Goal: Transaction & Acquisition: Obtain resource

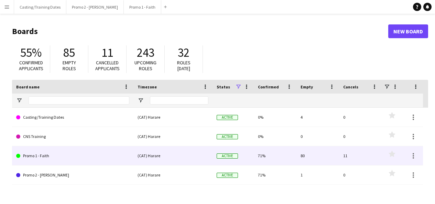
click at [39, 156] on link "Promo 1 - Faith" at bounding box center [72, 155] width 113 height 19
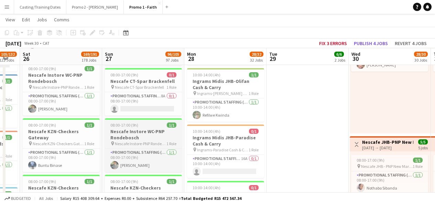
scroll to position [806, 0]
click at [154, 122] on div "08:00-17:00 (9h) 1/1" at bounding box center [143, 124] width 77 height 5
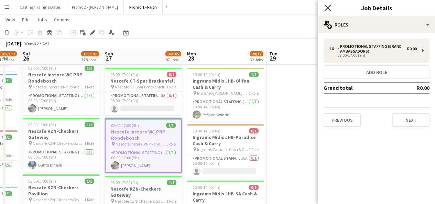
click at [329, 9] on icon at bounding box center [327, 7] width 7 height 7
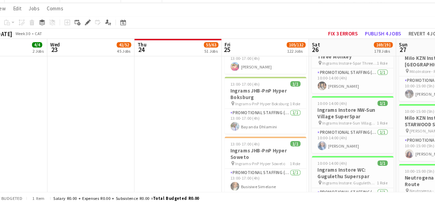
scroll to position [0, 149]
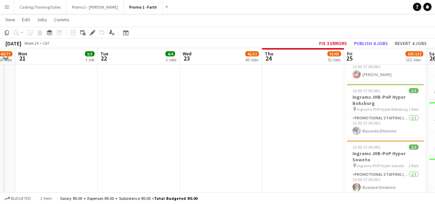
click at [4, 5] on button "Menu" at bounding box center [7, 7] width 14 height 14
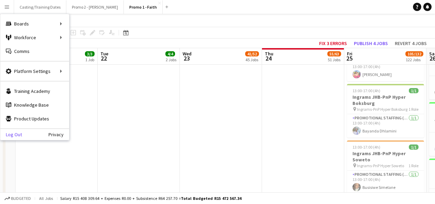
click at [17, 133] on link "Log Out" at bounding box center [11, 135] width 22 height 6
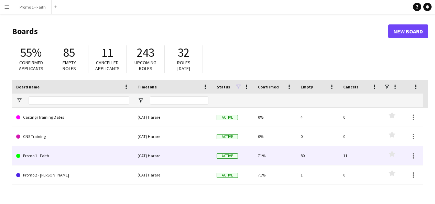
click at [45, 154] on link "Promo 1 - Faith" at bounding box center [72, 155] width 113 height 19
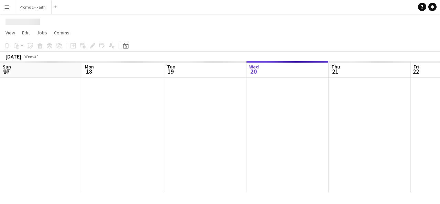
scroll to position [0, 164]
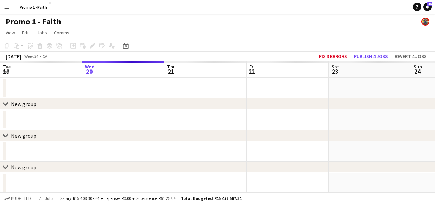
click at [10, 7] on button "Menu" at bounding box center [7, 7] width 14 height 14
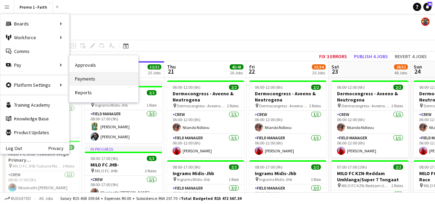
click at [88, 79] on link "Payments" at bounding box center [103, 79] width 69 height 14
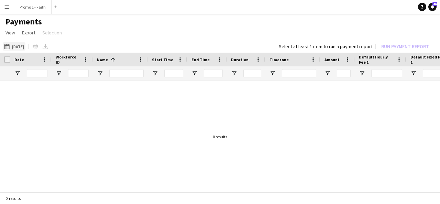
click at [25, 47] on button "18-06-2025 18-06-2025" at bounding box center [14, 46] width 23 height 8
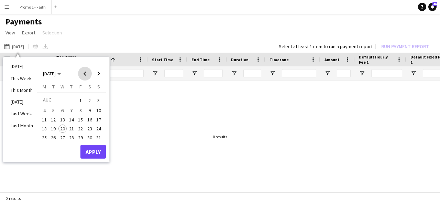
click at [86, 75] on span "Previous month" at bounding box center [85, 74] width 14 height 14
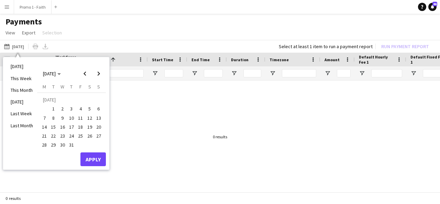
click at [90, 136] on span "26" at bounding box center [90, 136] width 8 height 8
click at [99, 137] on span "27" at bounding box center [99, 136] width 8 height 8
click at [95, 157] on button "Apply" at bounding box center [93, 159] width 25 height 14
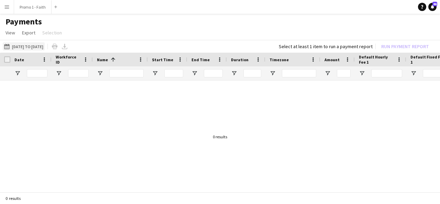
click at [45, 45] on button "18-06-2025 26-07-2025 to 27-07-2025" at bounding box center [24, 46] width 42 height 8
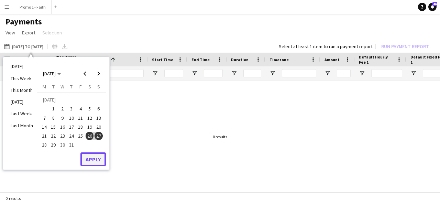
click at [91, 157] on button "Apply" at bounding box center [93, 159] width 25 height 14
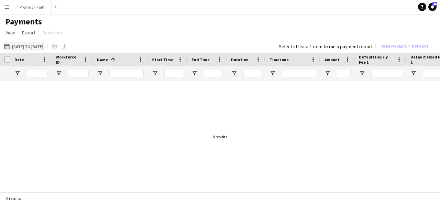
click at [36, 49] on button "18-06-2025 26-07-2025 to 27-07-2025" at bounding box center [24, 46] width 42 height 8
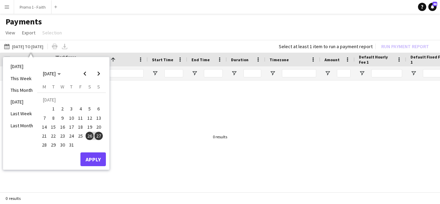
click at [45, 144] on span "28" at bounding box center [44, 145] width 8 height 8
click at [96, 138] on span "27" at bounding box center [99, 136] width 8 height 8
click at [89, 161] on button "Apply" at bounding box center [93, 159] width 25 height 14
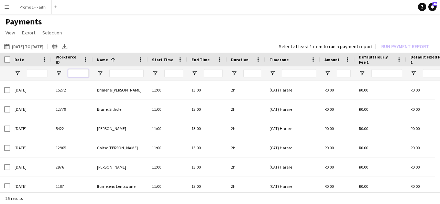
click at [85, 72] on input "Workforce ID Filter Input" at bounding box center [78, 73] width 21 height 8
click at [131, 71] on input "Name Filter Input" at bounding box center [126, 73] width 34 height 8
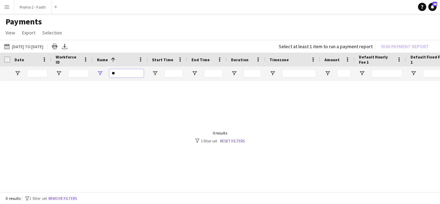
type input "*"
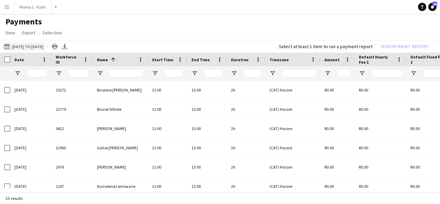
click at [18, 46] on button "18-06-2025 28-07-2025 to 27-07-2025" at bounding box center [24, 46] width 42 height 8
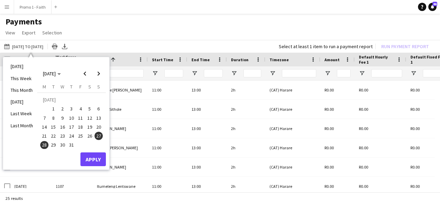
click at [100, 136] on span "27" at bounding box center [99, 136] width 8 height 8
click at [130, 24] on h1 "Payments" at bounding box center [220, 22] width 440 height 10
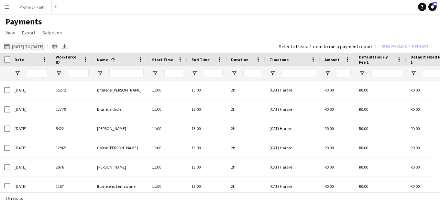
click at [30, 48] on button "18-06-2025 28-07-2025 to 27-07-2025" at bounding box center [24, 46] width 42 height 8
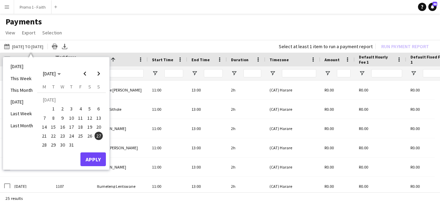
click at [89, 136] on span "26" at bounding box center [90, 136] width 8 height 8
click at [96, 158] on button "Apply" at bounding box center [93, 159] width 25 height 14
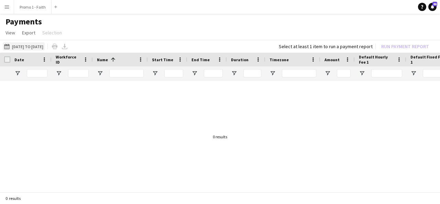
click at [32, 47] on button "18-06-2025 27-07-2025 to 26-07-2025" at bounding box center [24, 46] width 42 height 8
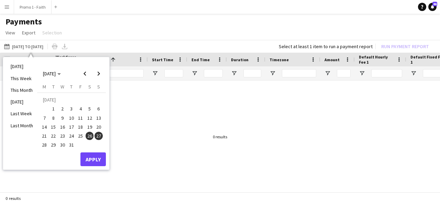
click at [96, 132] on button "27" at bounding box center [98, 135] width 9 height 9
click at [99, 137] on span "27" at bounding box center [99, 136] width 8 height 8
click at [93, 72] on span "Next month" at bounding box center [99, 74] width 14 height 14
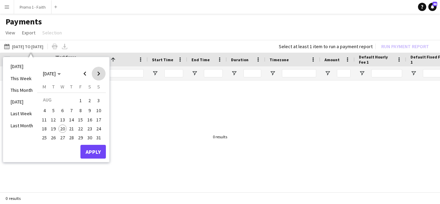
click at [93, 72] on span "Next month" at bounding box center [99, 74] width 14 height 14
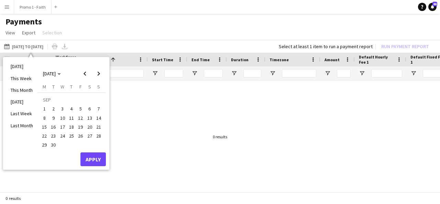
click at [131, 117] on div at bounding box center [220, 135] width 440 height 108
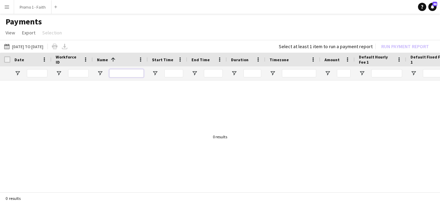
click at [118, 74] on input "Name Filter Input" at bounding box center [126, 73] width 34 height 8
type input "*"
click at [45, 43] on button "18-06-2025 27-07-2025 to 26-07-2025" at bounding box center [24, 46] width 42 height 8
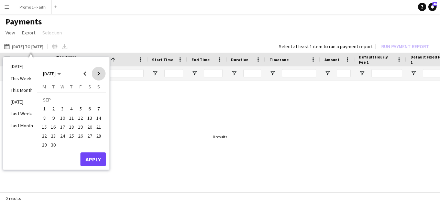
click at [99, 74] on span "Next month" at bounding box center [99, 74] width 14 height 14
click at [85, 75] on span "Previous month" at bounding box center [85, 74] width 14 height 14
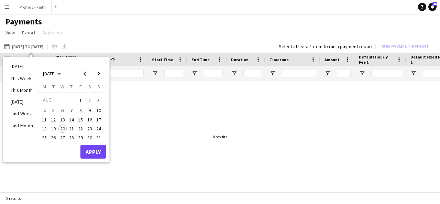
click at [62, 130] on span "20" at bounding box center [62, 129] width 8 height 8
click at [93, 152] on button "Apply" at bounding box center [93, 152] width 25 height 14
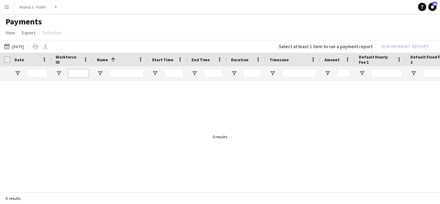
click at [78, 73] on input "Workforce ID Filter Input" at bounding box center [78, 73] width 21 height 8
type input "*"
click at [10, 47] on app-icon "18-06-2025" at bounding box center [8, 47] width 8 height 6
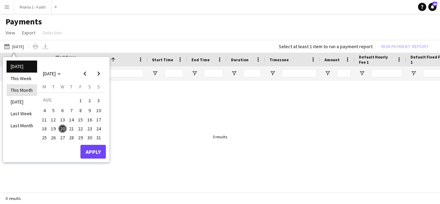
click at [30, 90] on li "This Month" at bounding box center [22, 90] width 31 height 12
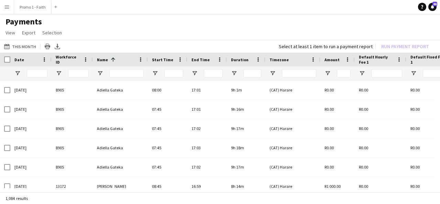
click at [27, 39] on app-page-menu "View Customise view Customise filters Reset Filters Reset View Reset All Export…" at bounding box center [220, 33] width 440 height 13
click at [28, 44] on button "18-06-2025 This Month" at bounding box center [20, 46] width 35 height 8
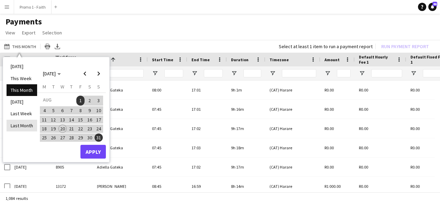
click at [27, 126] on li "Last Month" at bounding box center [22, 126] width 31 height 12
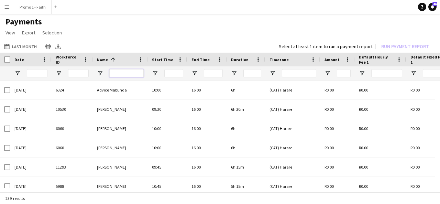
click at [120, 76] on input "Name Filter Input" at bounding box center [126, 73] width 34 height 8
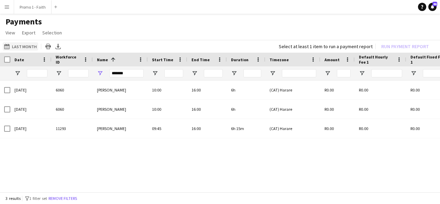
click at [30, 46] on button "18-06-2025 Last Month" at bounding box center [20, 46] width 35 height 8
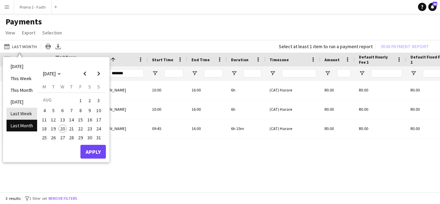
click at [23, 112] on li "Last Week" at bounding box center [22, 114] width 31 height 12
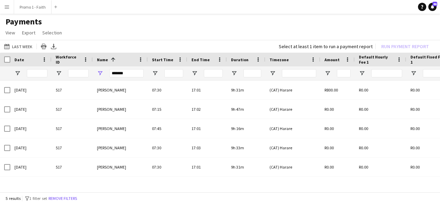
click at [6, 6] on app-icon "Menu" at bounding box center [7, 7] width 6 height 6
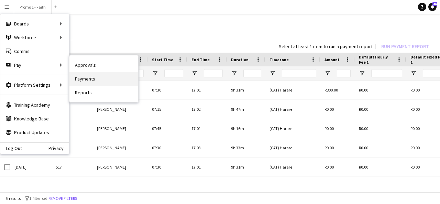
click at [82, 76] on link "Payments" at bounding box center [103, 79] width 69 height 14
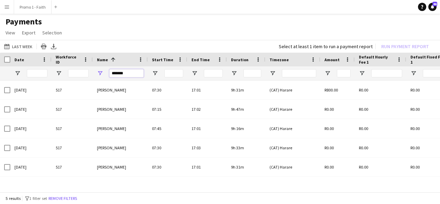
click at [128, 75] on input "******" at bounding box center [126, 73] width 34 height 8
type input "*"
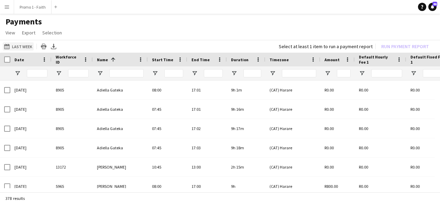
click at [27, 47] on button "18-06-2025 Last Week" at bounding box center [18, 46] width 31 height 8
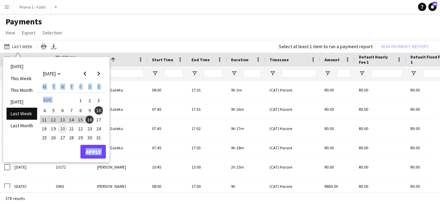
drag, startPoint x: 147, startPoint y: 42, endPoint x: 96, endPoint y: 146, distance: 116.2
click at [96, 53] on div "18-06-2025 Last Week Today This Week This Month Yesterday Last Week Last Month …" at bounding box center [220, 46] width 440 height 13
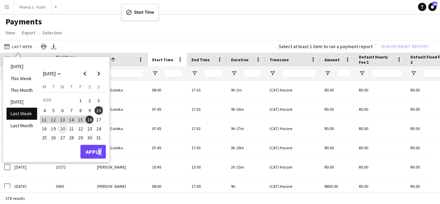
drag, startPoint x: 171, startPoint y: 60, endPoint x: 369, endPoint y: -30, distance: 217.1
click at [369, 0] on html "Menu Boards Boards Boards All jobs Status Workforce Workforce My Workforce Recr…" at bounding box center [220, 102] width 440 height 204
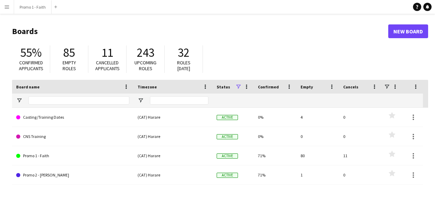
click at [8, 8] on app-icon "Menu" at bounding box center [7, 7] width 6 height 6
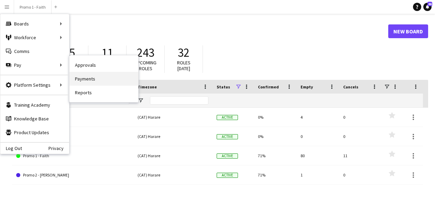
click at [92, 75] on link "Payments" at bounding box center [103, 79] width 69 height 14
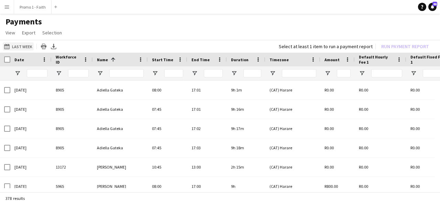
click at [26, 47] on button "Last Week Last Week" at bounding box center [18, 46] width 31 height 8
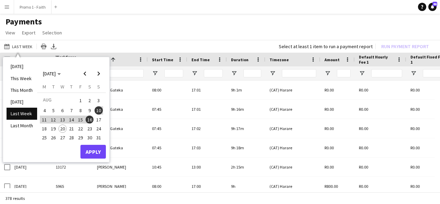
click at [30, 112] on li "Last Week" at bounding box center [22, 114] width 31 height 12
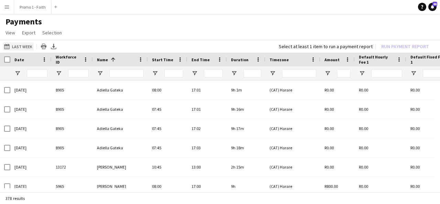
click at [26, 45] on button "Last Week Last Week" at bounding box center [18, 46] width 31 height 8
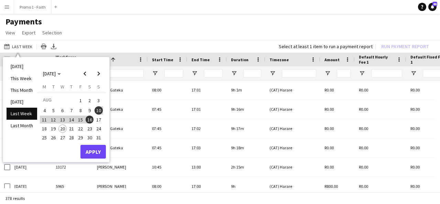
click at [28, 131] on ul "Today This Week This Month Yesterday Last Week Last Month" at bounding box center [22, 110] width 31 height 98
click at [28, 130] on li "Last Month" at bounding box center [22, 126] width 31 height 12
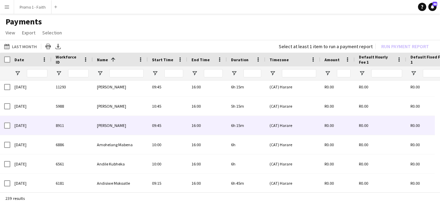
scroll to position [65, 0]
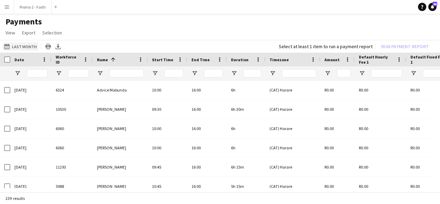
click at [25, 46] on button "Last Week Last Month" at bounding box center [20, 46] width 35 height 8
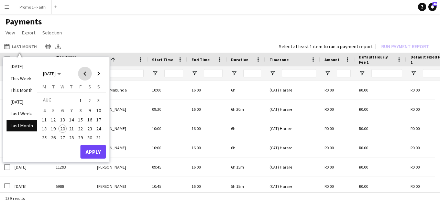
click at [84, 77] on span "Previous month" at bounding box center [85, 74] width 14 height 14
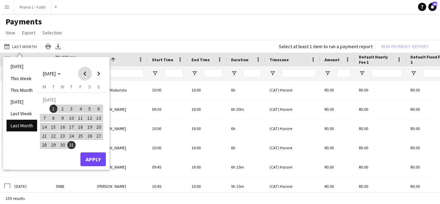
click at [84, 77] on span "Previous month" at bounding box center [85, 74] width 14 height 14
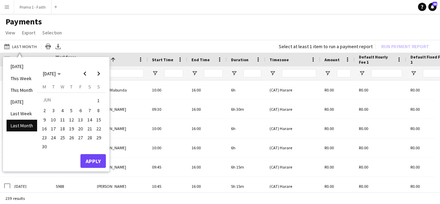
click at [80, 138] on span "27" at bounding box center [80, 137] width 8 height 8
click at [88, 136] on span "28" at bounding box center [90, 137] width 8 height 8
click at [97, 138] on span "29" at bounding box center [99, 137] width 8 height 8
click at [98, 156] on button "Apply" at bounding box center [93, 161] width 25 height 14
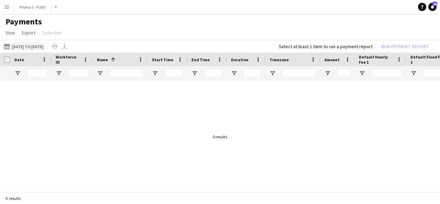
click at [17, 46] on button "Last Week 28-06-2025 to 29-06-2025" at bounding box center [24, 46] width 42 height 8
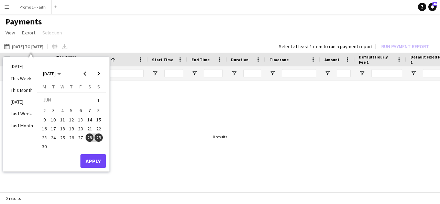
click at [120, 109] on div at bounding box center [220, 135] width 440 height 108
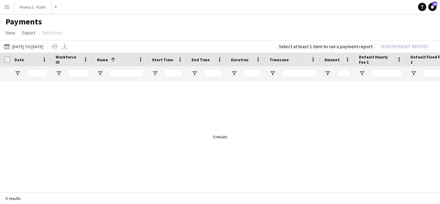
click at [6, 9] on app-icon "Menu" at bounding box center [7, 7] width 6 height 6
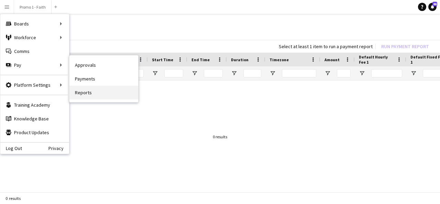
click at [86, 89] on link "Reports" at bounding box center [103, 93] width 69 height 14
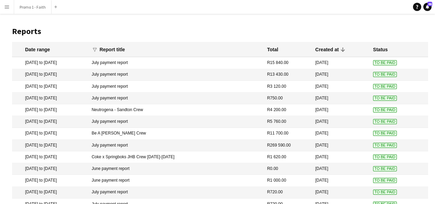
click at [9, 6] on app-icon "Menu" at bounding box center [7, 7] width 6 height 6
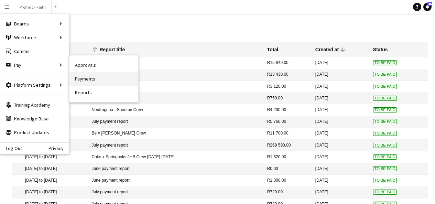
click at [80, 78] on link "Payments" at bounding box center [103, 79] width 69 height 14
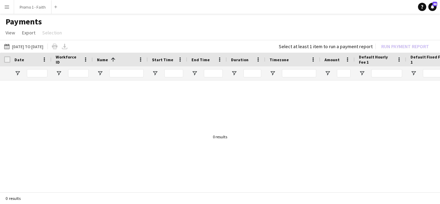
drag, startPoint x: 51, startPoint y: 47, endPoint x: 54, endPoint y: 38, distance: 10.0
click at [54, 38] on app-page-menu "View Customise view Customise filters Reset Filters Reset View Reset All Export…" at bounding box center [220, 33] width 440 height 13
click at [8, 36] on app-page-menu "View Customise view Customise filters Reset Filters Reset View Reset All Export…" at bounding box center [220, 33] width 440 height 13
click at [8, 36] on link "View" at bounding box center [10, 32] width 15 height 9
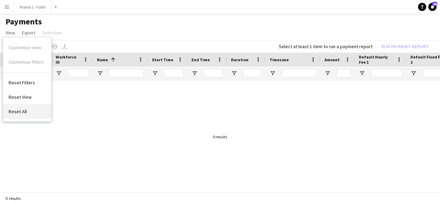
click at [27, 111] on link "Reset All" at bounding box center [27, 111] width 48 height 14
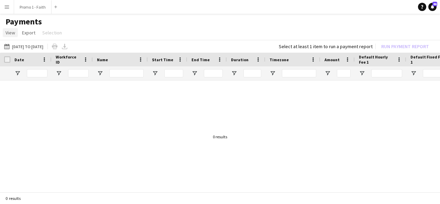
click at [8, 30] on span "View" at bounding box center [11, 33] width 10 height 6
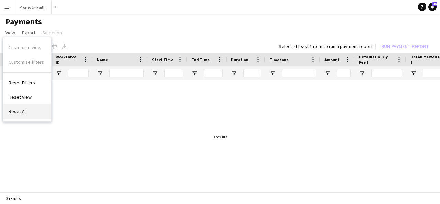
click at [17, 110] on span "Reset All" at bounding box center [18, 111] width 18 height 6
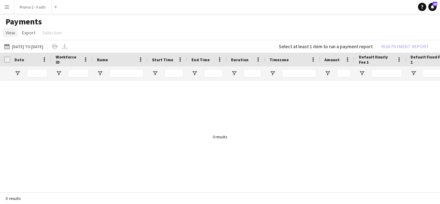
click at [13, 33] on span "View" at bounding box center [11, 33] width 10 height 6
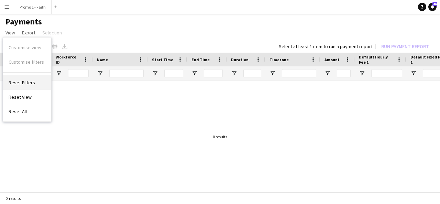
click at [26, 79] on span "Reset Filters" at bounding box center [22, 82] width 26 height 6
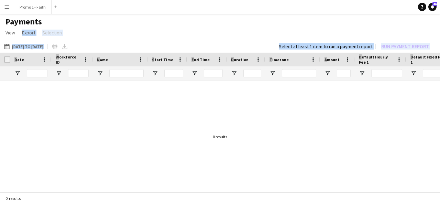
drag, startPoint x: 11, startPoint y: 33, endPoint x: 34, endPoint y: 108, distance: 78.5
click at [34, 108] on app-pay-payments-table "View Customise view Customise filters Reset Filters Reset View Reset All Export…" at bounding box center [220, 110] width 440 height 167
click at [34, 108] on div at bounding box center [220, 135] width 440 height 108
click at [89, 34] on app-page-menu "View Customise view Customise filters Reset Filters Reset View Reset All Export…" at bounding box center [220, 33] width 440 height 13
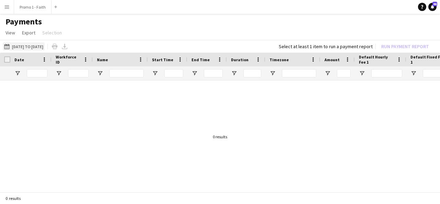
click at [7, 46] on app-icon "28-06-2025 to 29-06-2025" at bounding box center [8, 47] width 8 height 6
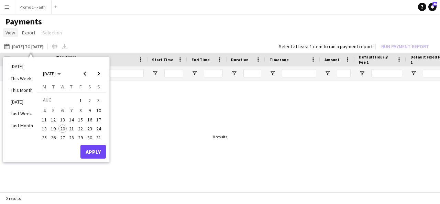
click at [16, 30] on link "View" at bounding box center [10, 32] width 15 height 9
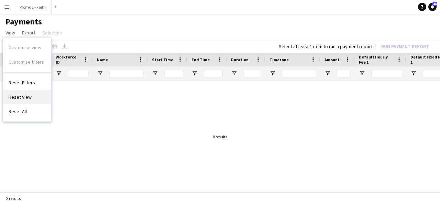
click at [23, 100] on link "Reset View" at bounding box center [27, 97] width 48 height 14
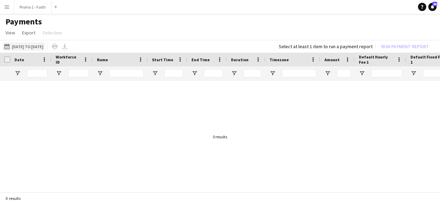
click at [41, 44] on button "28-06-2025 to 29-06-2025 28-06-2025 to 29-06-2025" at bounding box center [24, 46] width 42 height 8
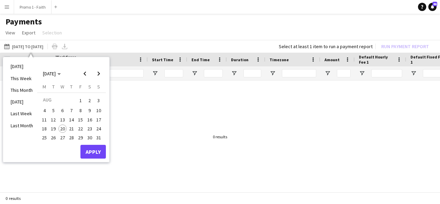
click at [64, 126] on span "20" at bounding box center [62, 129] width 8 height 8
click at [93, 146] on button "Apply" at bounding box center [93, 152] width 25 height 14
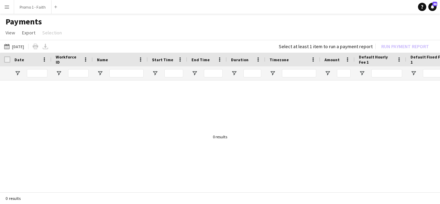
click at [4, 3] on button "Menu" at bounding box center [7, 7] width 14 height 14
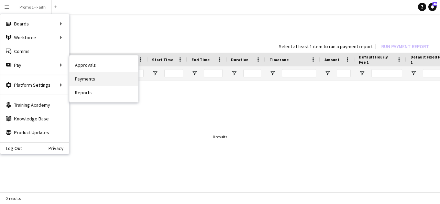
click at [86, 79] on link "Payments" at bounding box center [103, 79] width 69 height 14
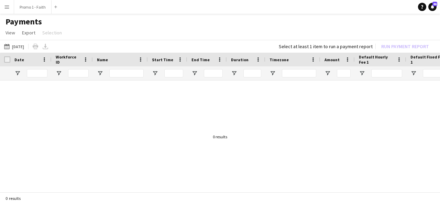
click at [4, 6] on app-icon "Menu" at bounding box center [7, 7] width 6 height 6
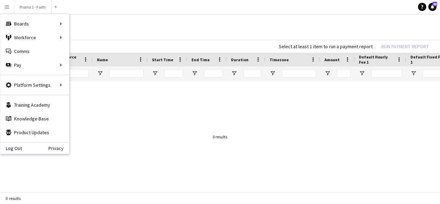
click at [95, 117] on div at bounding box center [220, 135] width 440 height 108
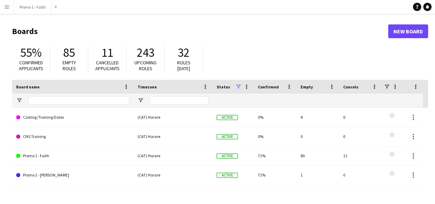
click at [10, 7] on button "Menu" at bounding box center [7, 7] width 14 height 14
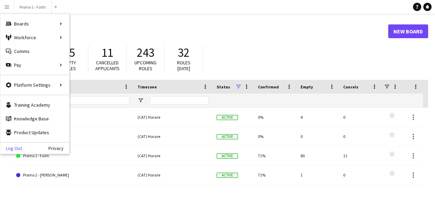
click at [16, 147] on link "Log Out" at bounding box center [11, 149] width 22 height 6
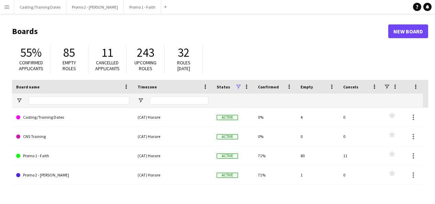
click at [10, 7] on button "Menu" at bounding box center [7, 7] width 14 height 14
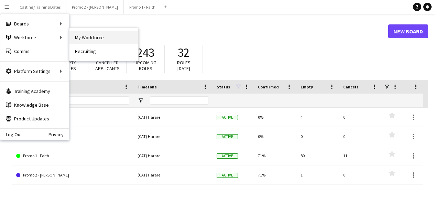
click at [84, 37] on link "My Workforce" at bounding box center [103, 38] width 69 height 14
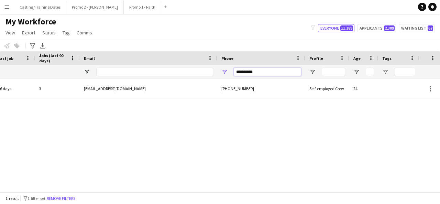
click at [279, 72] on input "**********" at bounding box center [267, 72] width 67 height 8
type input "*"
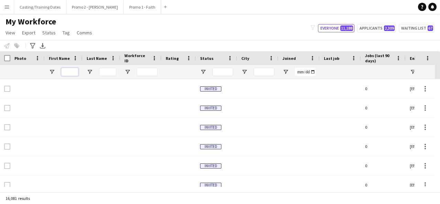
click at [75, 69] on input "First Name Filter Input" at bounding box center [69, 72] width 17 height 8
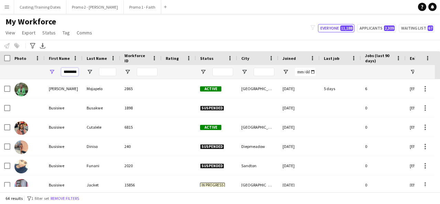
type input "********"
click at [105, 71] on input "Last Name Filter Input" at bounding box center [107, 72] width 17 height 8
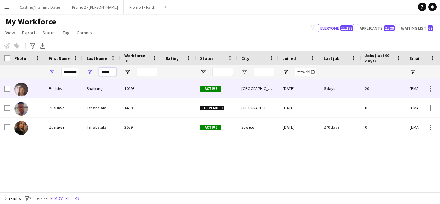
type input "*****"
click at [97, 93] on div "Shabangu" at bounding box center [102, 88] width 38 height 19
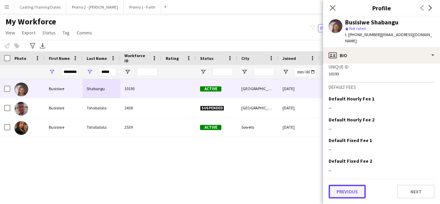
click at [353, 194] on button "Previous" at bounding box center [347, 192] width 37 height 14
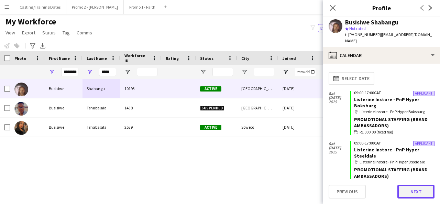
click at [413, 191] on button "Next" at bounding box center [416, 192] width 37 height 14
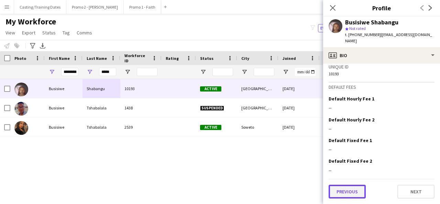
click at [348, 195] on button "Previous" at bounding box center [347, 192] width 37 height 14
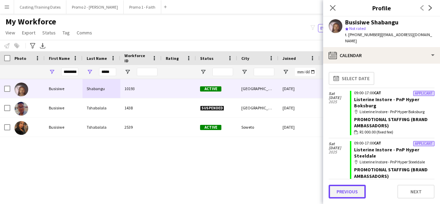
click at [348, 190] on button "Previous" at bounding box center [347, 192] width 37 height 14
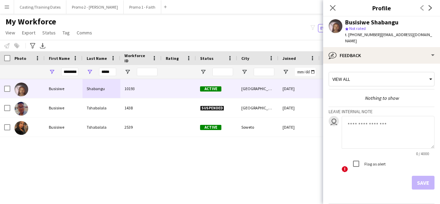
scroll to position [24, 0]
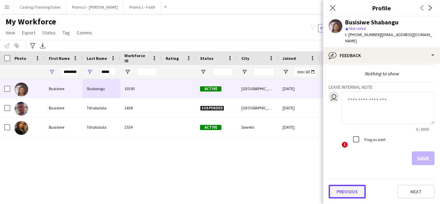
click at [343, 194] on button "Previous" at bounding box center [347, 192] width 37 height 14
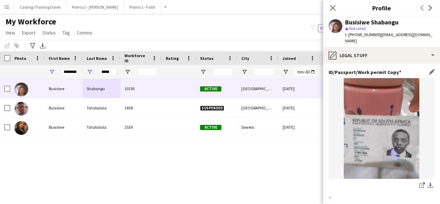
scroll to position [93, 0]
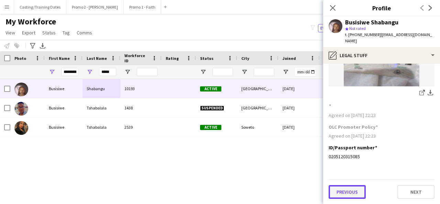
click at [344, 190] on button "Previous" at bounding box center [347, 192] width 37 height 14
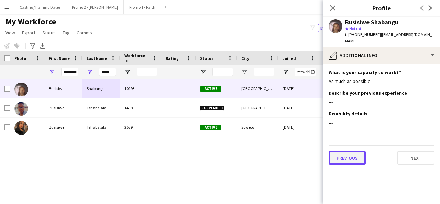
click at [348, 159] on button "Previous" at bounding box center [347, 158] width 37 height 14
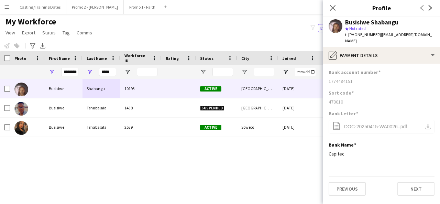
click at [10, 4] on button "Menu" at bounding box center [7, 7] width 14 height 14
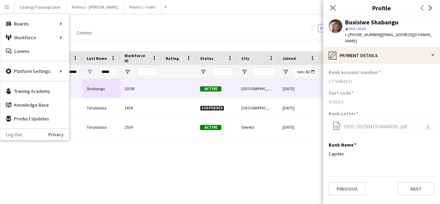
click at [17, 135] on link "Log Out" at bounding box center [11, 135] width 22 height 6
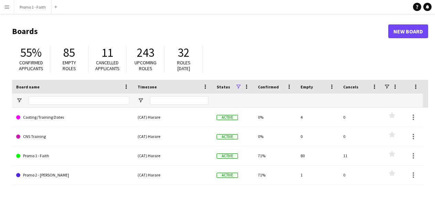
click at [8, 8] on app-icon "Menu" at bounding box center [7, 7] width 6 height 6
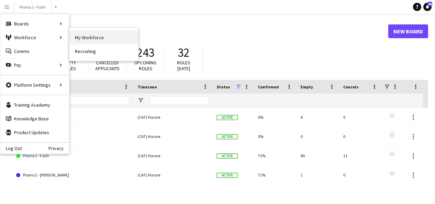
click at [78, 37] on link "My Workforce" at bounding box center [103, 38] width 69 height 14
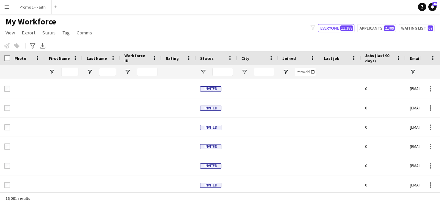
type input "********"
type input "*****"
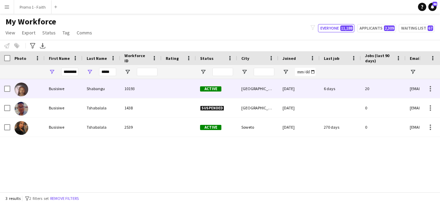
click at [102, 94] on div "Shabangu" at bounding box center [102, 88] width 38 height 19
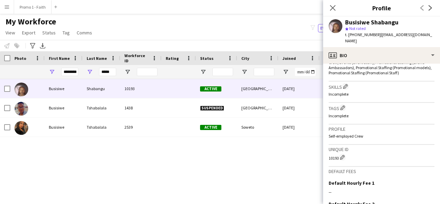
scroll to position [330, 0]
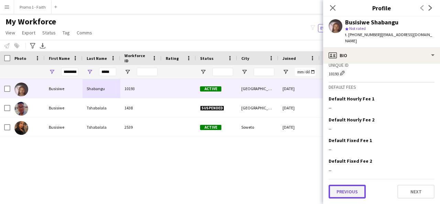
click at [353, 188] on button "Previous" at bounding box center [347, 192] width 37 height 14
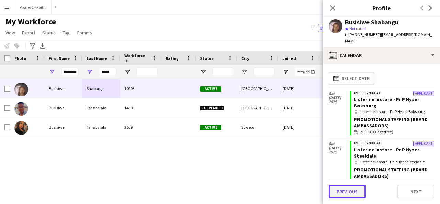
click at [351, 191] on button "Previous" at bounding box center [347, 192] width 37 height 14
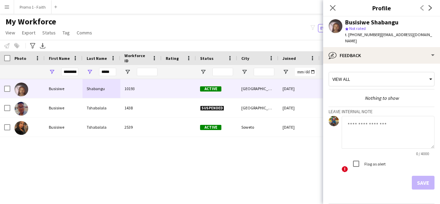
scroll to position [24, 0]
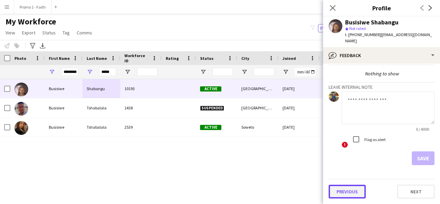
click at [339, 194] on button "Previous" at bounding box center [347, 192] width 37 height 14
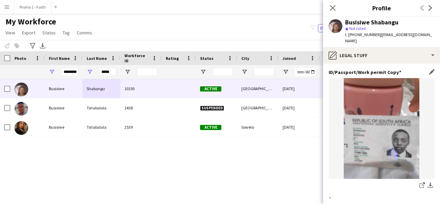
scroll to position [93, 0]
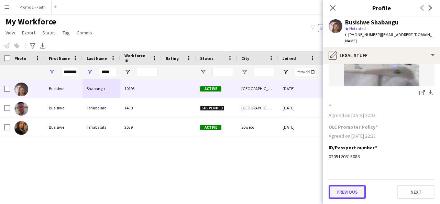
click at [342, 190] on button "Previous" at bounding box center [347, 192] width 37 height 14
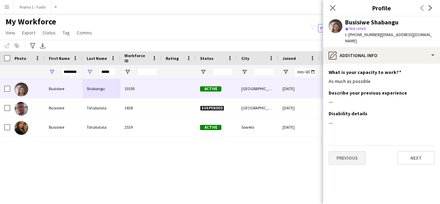
scroll to position [0, 0]
click at [354, 160] on button "Previous" at bounding box center [347, 158] width 37 height 14
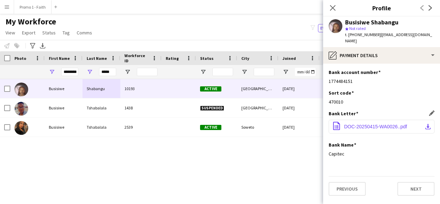
click at [431, 124] on app-icon "download-bottom" at bounding box center [429, 127] width 6 height 6
drag, startPoint x: 64, startPoint y: 71, endPoint x: 84, endPoint y: 78, distance: 21.2
click at [84, 78] on div "******** *****" at bounding box center [373, 72] width 746 height 14
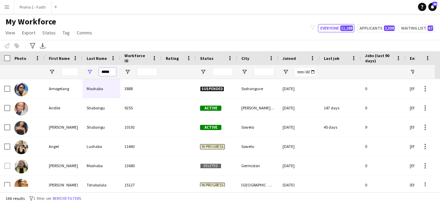
drag, startPoint x: 102, startPoint y: 73, endPoint x: 132, endPoint y: 70, distance: 30.1
click at [132, 70] on div "*****" at bounding box center [373, 72] width 746 height 14
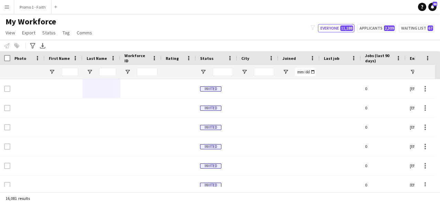
click at [6, 7] on app-icon "Menu" at bounding box center [7, 7] width 6 height 6
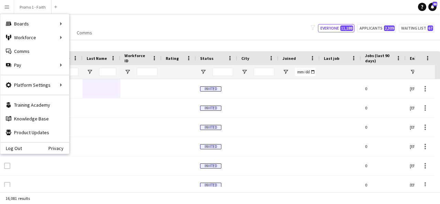
click at [17, 144] on div "Log Out Privacy" at bounding box center [34, 148] width 69 height 12
click at [18, 147] on link "Log Out" at bounding box center [11, 149] width 22 height 6
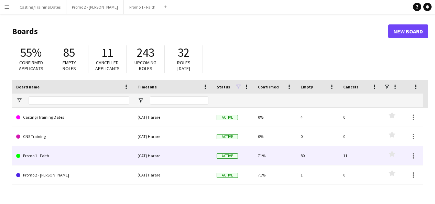
click at [34, 156] on link "Promo 1 - Faith" at bounding box center [72, 155] width 113 height 19
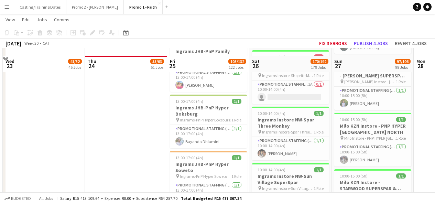
scroll to position [4929, 0]
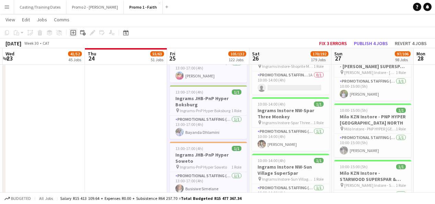
click at [74, 33] on icon "Add job" at bounding box center [74, 33] width 6 height 6
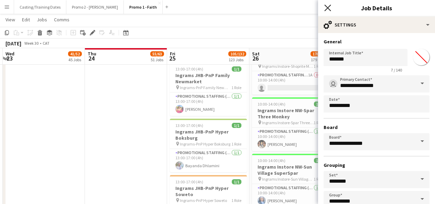
click at [328, 10] on icon "Close pop-in" at bounding box center [327, 7] width 7 height 7
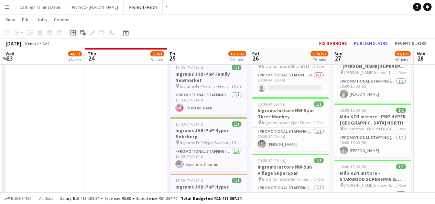
click at [75, 30] on icon at bounding box center [74, 33] width 6 height 6
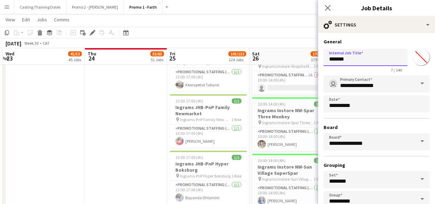
click at [372, 60] on input "*******" at bounding box center [366, 57] width 84 height 17
type input "*"
type input "**********"
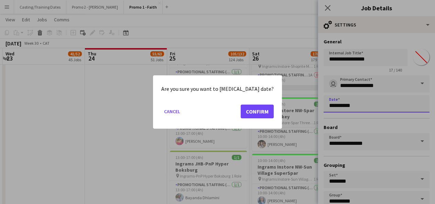
scroll to position [0, 0]
click at [183, 114] on button "Cancel" at bounding box center [172, 111] width 22 height 11
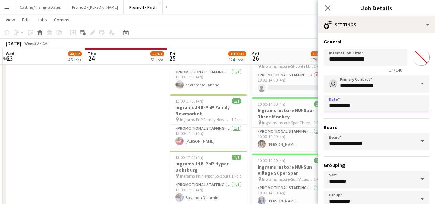
scroll to position [43, 0]
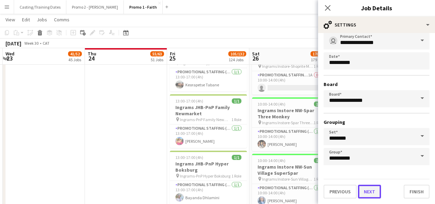
click at [365, 192] on button "Next" at bounding box center [369, 192] width 23 height 14
type input "*******"
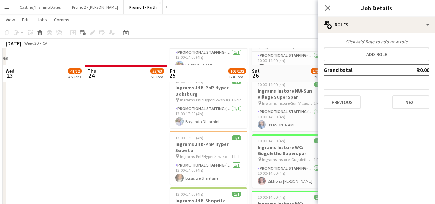
scroll to position [5041, 0]
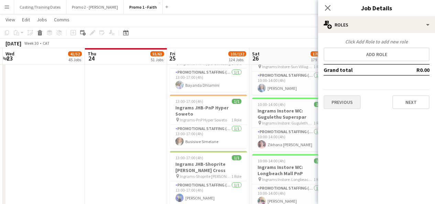
drag, startPoint x: 346, startPoint y: 111, endPoint x: 343, endPoint y: 100, distance: 11.5
click at [343, 100] on div "Click Add Role to add new role Add role Grand total R0.00 Previous Next" at bounding box center [376, 74] width 117 height 82
click at [343, 100] on button "Previous" at bounding box center [342, 102] width 37 height 14
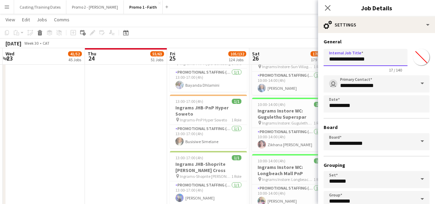
drag, startPoint x: 371, startPoint y: 57, endPoint x: 328, endPoint y: 58, distance: 43.0
click at [328, 58] on input "**********" at bounding box center [366, 57] width 84 height 17
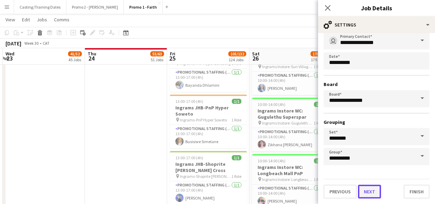
click at [368, 196] on button "Next" at bounding box center [369, 192] width 23 height 14
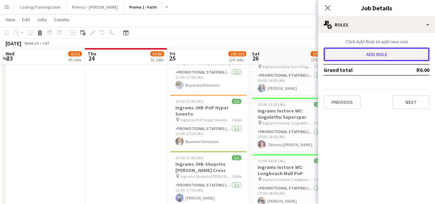
click at [376, 51] on button "Add role" at bounding box center [377, 54] width 106 height 14
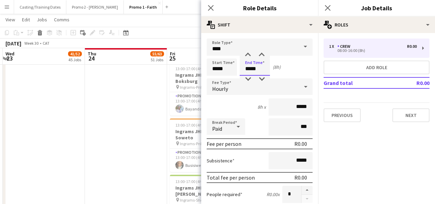
click at [251, 68] on input "*****" at bounding box center [255, 66] width 30 height 17
type input "*****"
click at [216, 69] on input "*****" at bounding box center [222, 66] width 30 height 17
click at [218, 69] on input "*****" at bounding box center [222, 66] width 30 height 17
type input "*****"
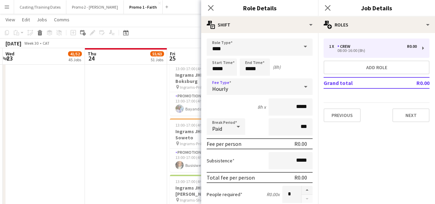
click at [290, 84] on div "Hourly" at bounding box center [253, 86] width 92 height 17
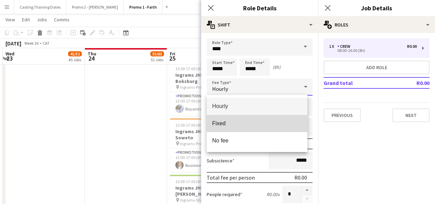
click at [269, 127] on span "Fixed" at bounding box center [257, 123] width 90 height 7
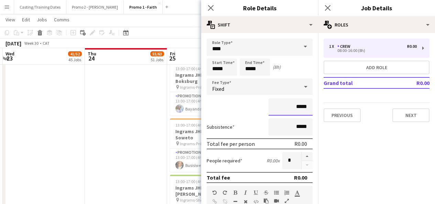
click at [303, 107] on input "*****" at bounding box center [291, 106] width 44 height 17
type input "**"
type input "*******"
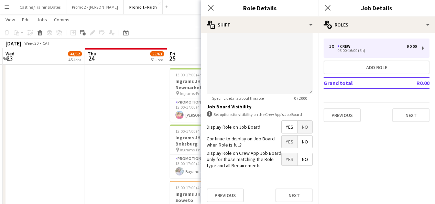
scroll to position [208, 0]
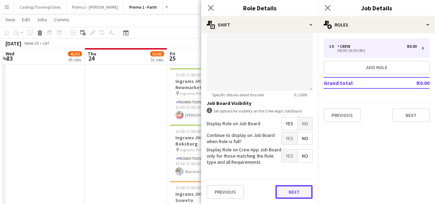
click at [286, 189] on button "Next" at bounding box center [294, 192] width 37 height 14
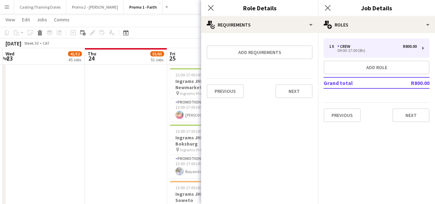
scroll to position [0, 0]
click at [294, 94] on button "Next" at bounding box center [294, 91] width 37 height 14
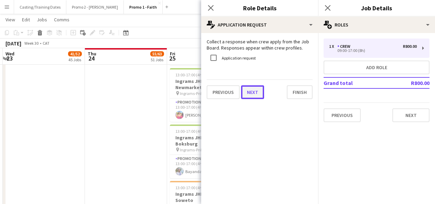
click at [252, 93] on button "Next" at bounding box center [252, 92] width 23 height 14
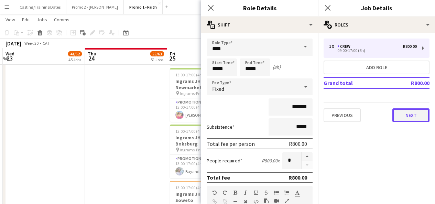
click at [399, 115] on button "Next" at bounding box center [411, 115] width 37 height 14
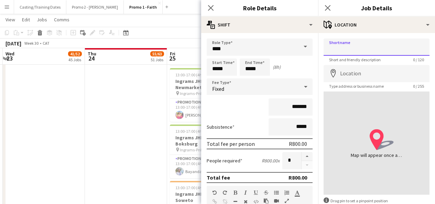
click at [359, 52] on input "Shortname" at bounding box center [377, 47] width 106 height 17
paste input "**********"
type input "**********"
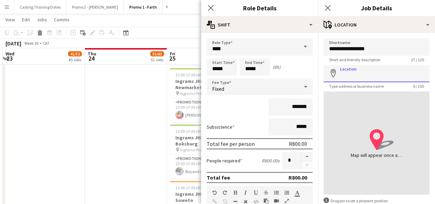
click at [354, 72] on input "Location" at bounding box center [377, 73] width 106 height 17
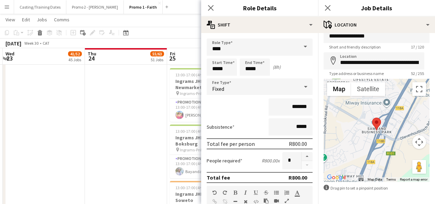
scroll to position [39, 0]
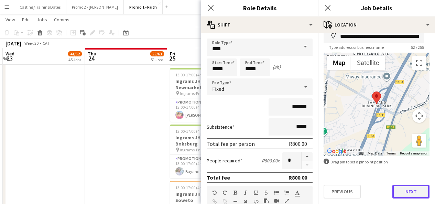
click at [397, 192] on button "Next" at bounding box center [411, 192] width 37 height 14
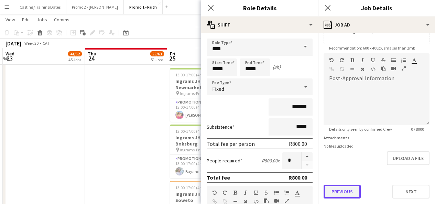
scroll to position [136, 0]
click at [339, 172] on form "**********" at bounding box center [376, 51] width 117 height 296
click at [349, 195] on button "Previous" at bounding box center [342, 192] width 37 height 14
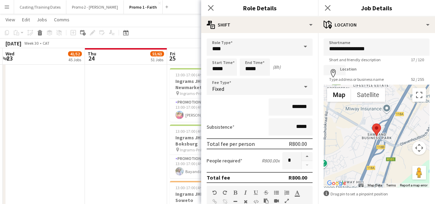
scroll to position [0, 0]
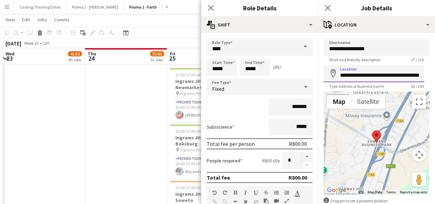
click at [342, 76] on input "**********" at bounding box center [374, 73] width 101 height 17
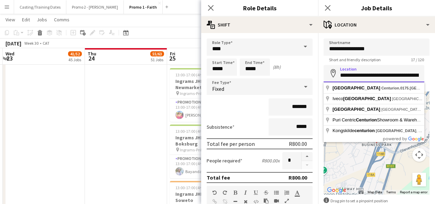
click at [341, 76] on input "**********" at bounding box center [374, 73] width 101 height 17
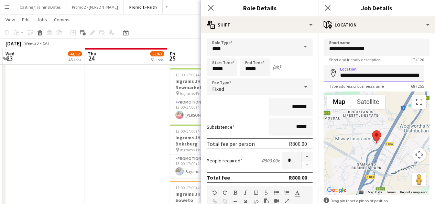
click at [345, 75] on input "**********" at bounding box center [374, 73] width 101 height 17
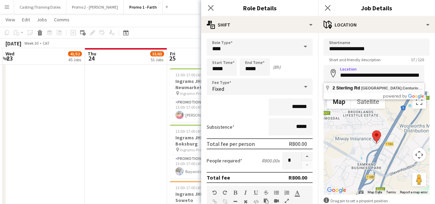
type input "**********"
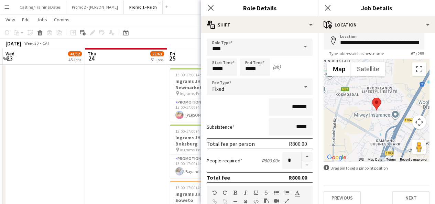
scroll to position [39, 0]
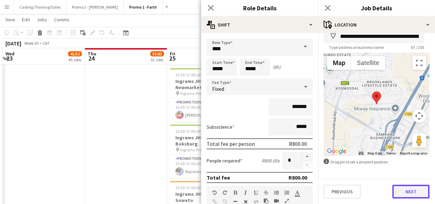
click at [403, 190] on button "Next" at bounding box center [411, 192] width 37 height 14
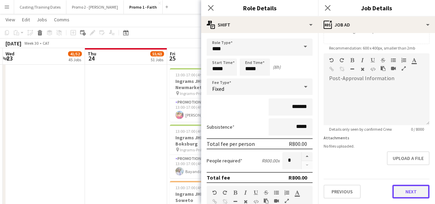
scroll to position [136, 0]
click at [400, 166] on form "**********" at bounding box center [376, 51] width 117 height 296
click at [398, 188] on button "Next" at bounding box center [411, 192] width 37 height 14
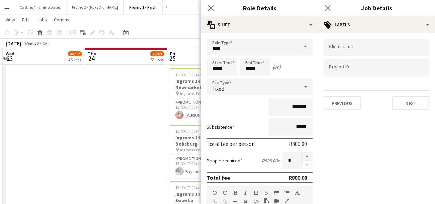
scroll to position [0, 0]
click at [401, 100] on button "Next" at bounding box center [411, 103] width 37 height 14
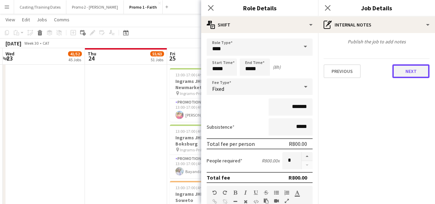
click at [406, 64] on button "Next" at bounding box center [411, 71] width 37 height 14
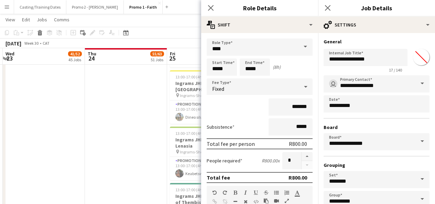
scroll to position [43, 0]
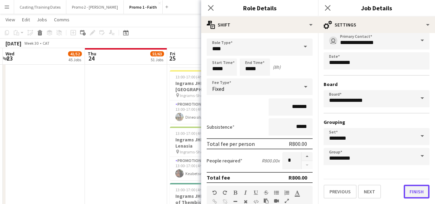
click at [408, 188] on button "Finish" at bounding box center [417, 192] width 26 height 14
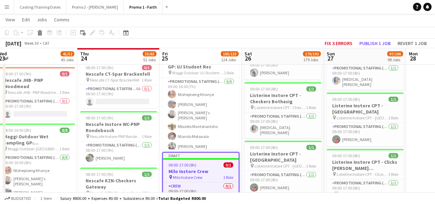
scroll to position [2652, 0]
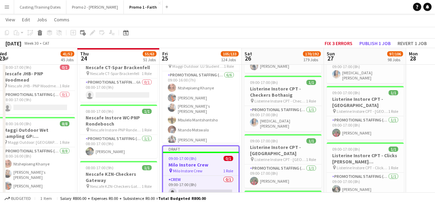
click at [203, 146] on app-job-card "Draft 09:00-17:00 (8h) 0/1 Milo Instore Crew pin Milo Instore Crew 1 Role Crew …" at bounding box center [200, 173] width 77 height 54
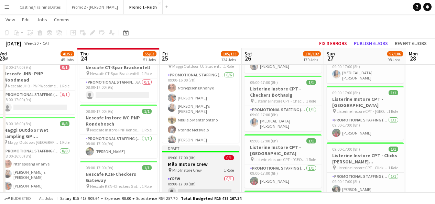
click at [200, 146] on div "Draft" at bounding box center [200, 149] width 77 height 6
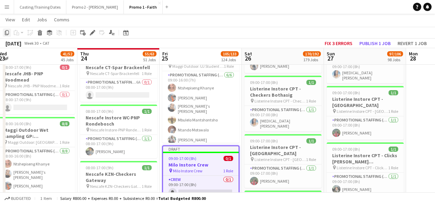
click at [4, 34] on icon "Copy" at bounding box center [7, 33] width 6 height 6
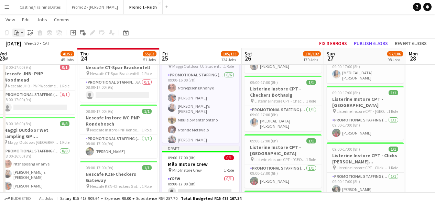
click at [23, 33] on app-action-btn "Paste" at bounding box center [18, 33] width 12 height 8
click at [28, 44] on link "Paste Ctrl+V" at bounding box center [50, 46] width 65 height 6
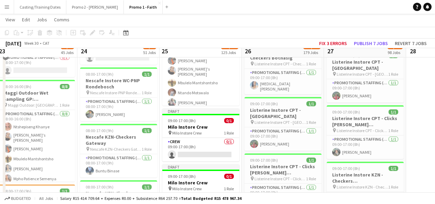
scroll to position [2678, 0]
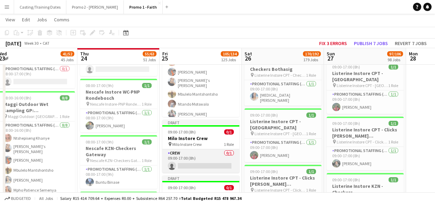
click at [200, 149] on app-card-role "Crew 0/1 09:00-17:00 (8h) single-neutral-actions" at bounding box center [200, 160] width 77 height 23
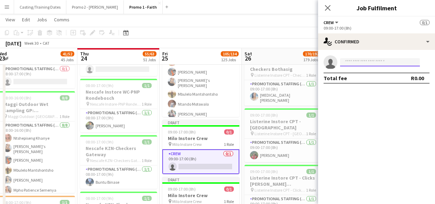
click at [370, 63] on input at bounding box center [380, 62] width 80 height 8
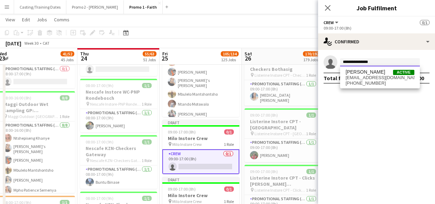
type input "**********"
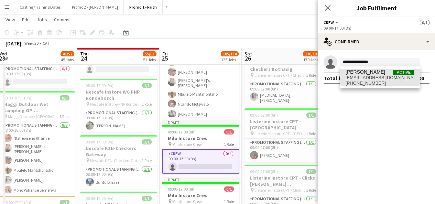
click at [368, 71] on span "[PERSON_NAME]" at bounding box center [366, 72] width 40 height 6
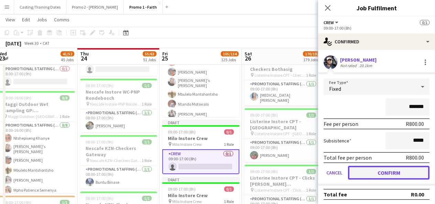
click at [383, 171] on button "Confirm" at bounding box center [389, 173] width 82 height 14
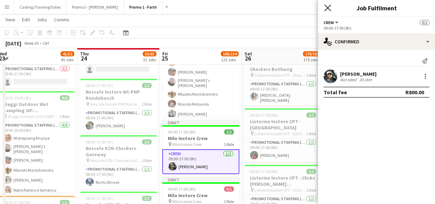
click at [328, 6] on icon "Close pop-in" at bounding box center [327, 7] width 7 height 7
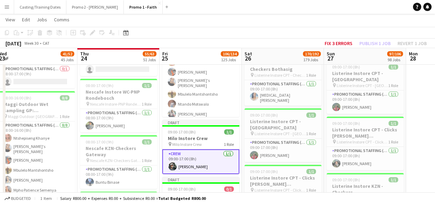
click at [215, 149] on app-card-role "Crew 1/1 09:00-17:00 (8h) Siyabonga Ngomani" at bounding box center [200, 161] width 77 height 25
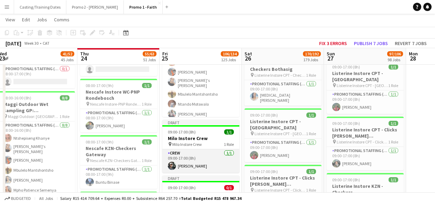
click at [222, 149] on app-card-role "Crew 1/1 09:00-17:00 (8h) Siyabonga Ngomani" at bounding box center [200, 160] width 77 height 23
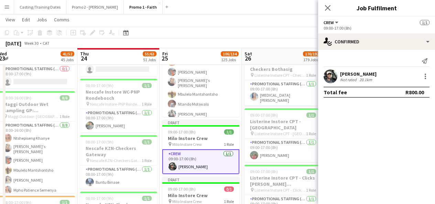
click at [332, 78] on app-user-avatar at bounding box center [331, 76] width 14 height 14
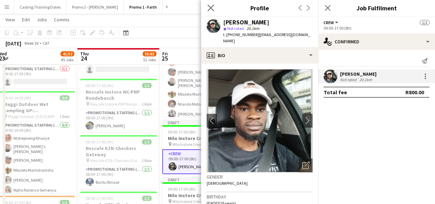
click at [210, 12] on app-icon "Close pop-in" at bounding box center [211, 8] width 10 height 10
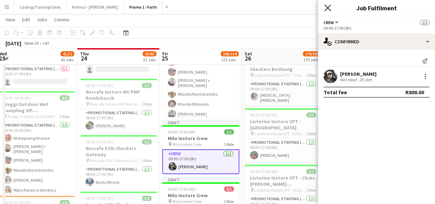
click at [329, 7] on icon at bounding box center [327, 7] width 7 height 7
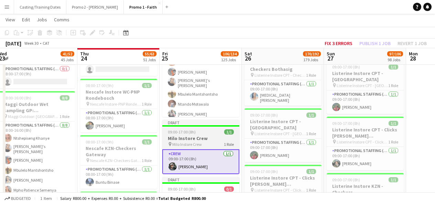
click at [214, 120] on div "Draft" at bounding box center [200, 123] width 77 height 6
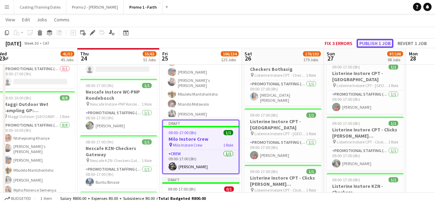
click at [369, 43] on button "Publish 1 job" at bounding box center [375, 43] width 37 height 9
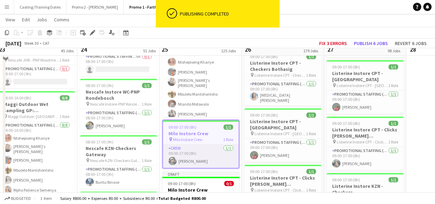
scroll to position [2665, 0]
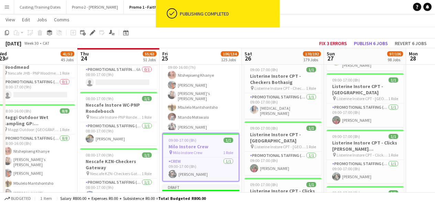
drag, startPoint x: 203, startPoint y: 102, endPoint x: 185, endPoint y: 97, distance: 19.3
click at [185, 138] on span "09:00-17:00 (8h)" at bounding box center [183, 140] width 28 height 5
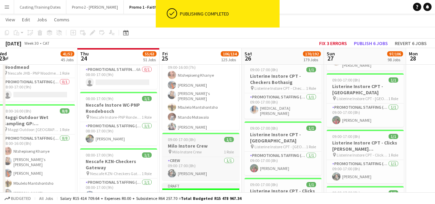
click at [185, 137] on span "09:00-17:00 (8h)" at bounding box center [182, 139] width 28 height 5
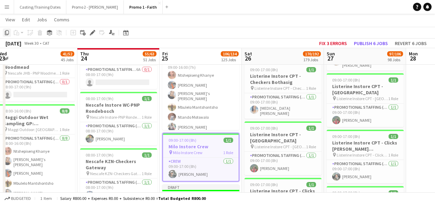
click at [7, 33] on icon "Copy" at bounding box center [7, 33] width 6 height 6
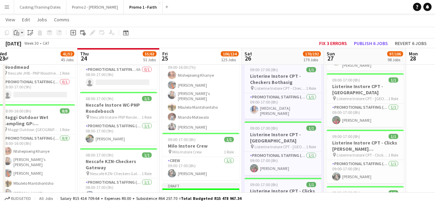
click at [23, 31] on app-action-btn "Paste" at bounding box center [18, 33] width 12 height 8
click at [39, 57] on link "Paste with crew Ctrl+Shift+V" at bounding box center [50, 57] width 65 height 6
click at [21, 35] on app-action-btn "Paste" at bounding box center [18, 33] width 12 height 8
click at [45, 58] on link "Paste with crew Ctrl+Shift+V" at bounding box center [50, 57] width 65 height 6
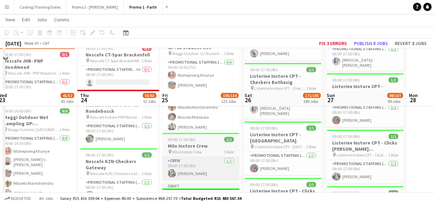
scroll to position [2707, 0]
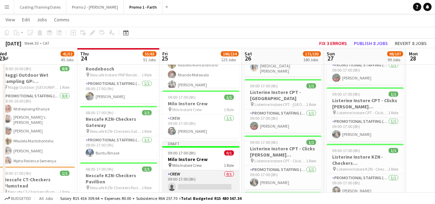
click at [197, 170] on app-card-role "Crew 0/1 09:00-17:00 (8h) single-neutral-actions" at bounding box center [200, 181] width 77 height 23
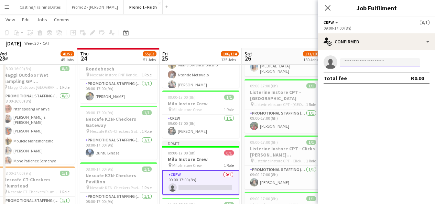
click at [368, 63] on input at bounding box center [380, 62] width 80 height 8
click at [394, 62] on input at bounding box center [380, 62] width 80 height 8
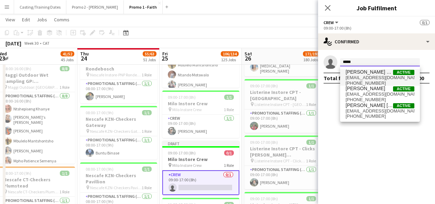
type input "*****"
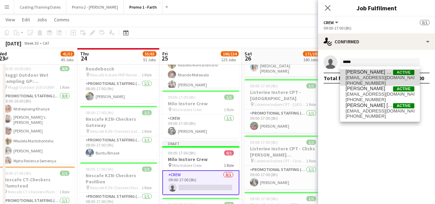
click at [373, 73] on span "[PERSON_NAME] ofentse Dipanyega" at bounding box center [369, 72] width 47 height 6
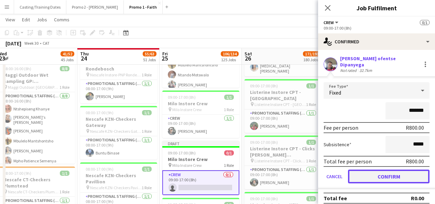
click at [389, 170] on button "Confirm" at bounding box center [389, 177] width 82 height 14
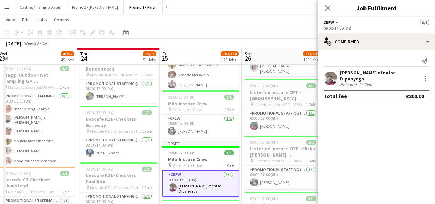
click at [330, 80] on app-user-avatar at bounding box center [331, 79] width 14 height 14
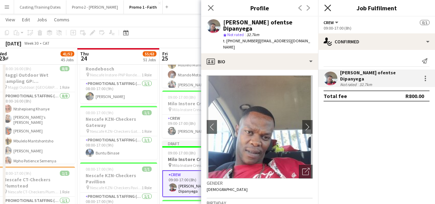
click at [326, 10] on icon "Close pop-in" at bounding box center [327, 7] width 7 height 7
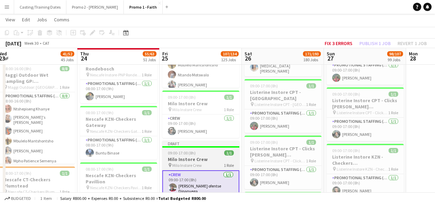
click at [200, 141] on div "Draft" at bounding box center [200, 144] width 77 height 6
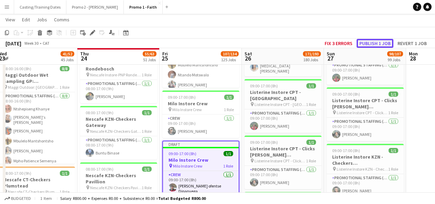
click at [371, 45] on button "Publish 1 job" at bounding box center [375, 43] width 37 height 9
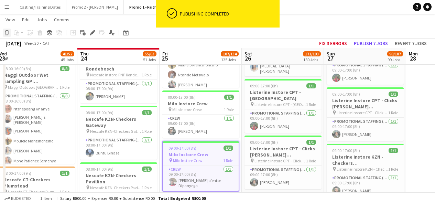
click at [7, 32] on icon "Copy" at bounding box center [7, 33] width 6 height 6
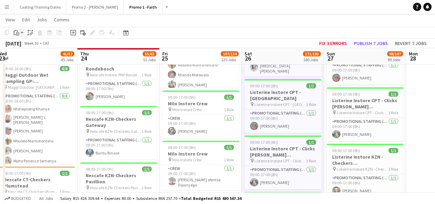
click at [22, 34] on app-action-btn "Paste" at bounding box center [18, 33] width 12 height 8
click at [39, 60] on link "Paste with crew Ctrl+Shift+V" at bounding box center [50, 57] width 65 height 6
drag, startPoint x: 20, startPoint y: 33, endPoint x: 22, endPoint y: 29, distance: 4.2
click at [22, 29] on app-action-btn "Paste" at bounding box center [18, 33] width 12 height 8
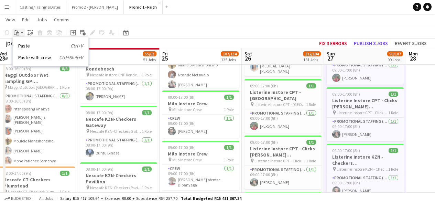
click at [22, 29] on app-action-btn "Paste" at bounding box center [18, 33] width 12 height 8
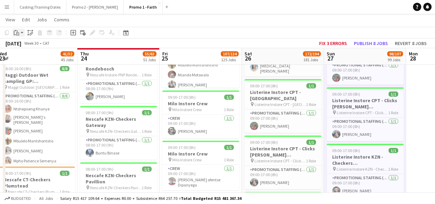
click at [23, 30] on app-action-btn "Paste" at bounding box center [18, 33] width 12 height 8
click at [39, 55] on link "Paste with crew Ctrl+Shift+V" at bounding box center [50, 57] width 65 height 6
click at [275, 146] on h3 "Listerine Instore CPT - Clicks Howard Centre" at bounding box center [283, 152] width 77 height 12
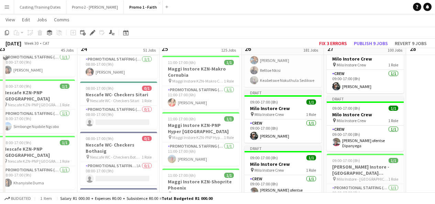
scroll to position [3058, 0]
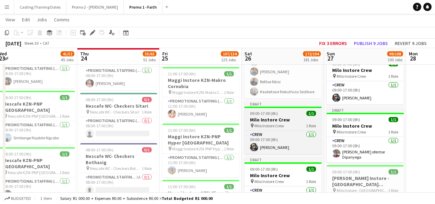
click at [279, 123] on span "Milo Instore Crew" at bounding box center [270, 125] width 30 height 5
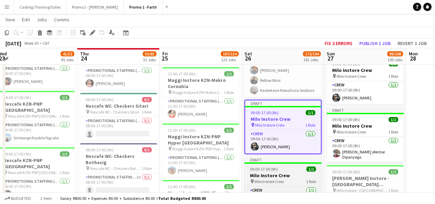
click at [281, 167] on div "09:00-17:00 (8h) 1/1" at bounding box center [283, 169] width 77 height 5
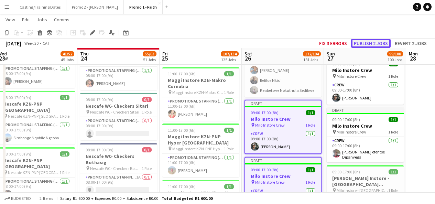
click at [367, 41] on button "Publish 2 jobs" at bounding box center [371, 43] width 40 height 9
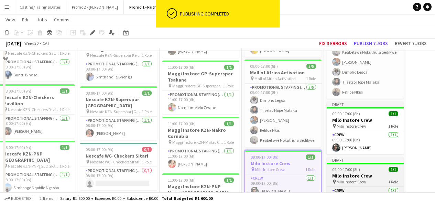
scroll to position [2992, 0]
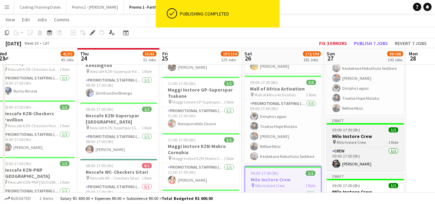
click at [363, 118] on div "Draft" at bounding box center [365, 121] width 77 height 6
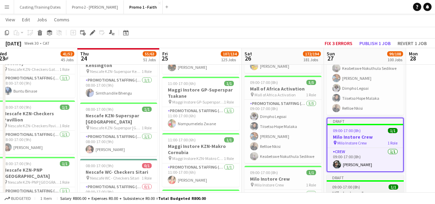
click at [366, 190] on h3 "Milo Instore Crew" at bounding box center [365, 193] width 77 height 6
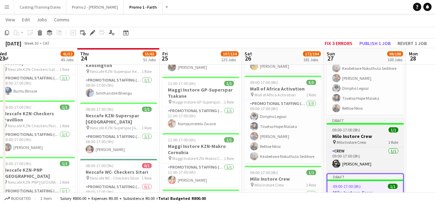
click at [347, 127] on span "09:00-17:00 (8h)" at bounding box center [346, 129] width 28 height 5
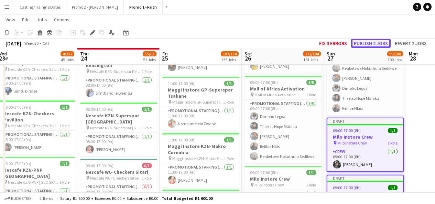
click at [368, 42] on button "Publish 2 jobs" at bounding box center [371, 43] width 40 height 9
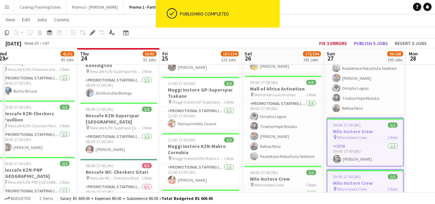
click at [5, 6] on app-icon "Menu" at bounding box center [7, 7] width 6 height 6
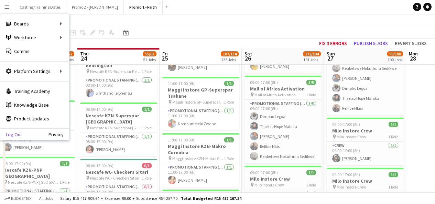
click at [18, 132] on link "Log Out" at bounding box center [11, 135] width 22 height 6
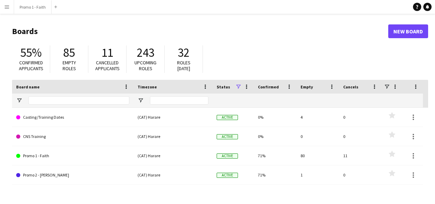
click at [7, 7] on app-icon "Menu" at bounding box center [7, 7] width 6 height 6
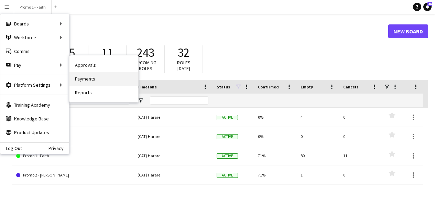
click at [95, 74] on link "Payments" at bounding box center [103, 79] width 69 height 14
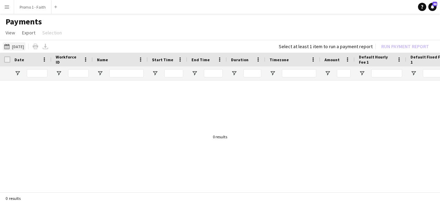
click at [15, 46] on button "[DATE] [DATE]" at bounding box center [14, 46] width 23 height 8
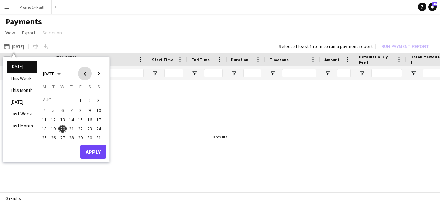
click at [85, 77] on span "Previous month" at bounding box center [85, 74] width 14 height 14
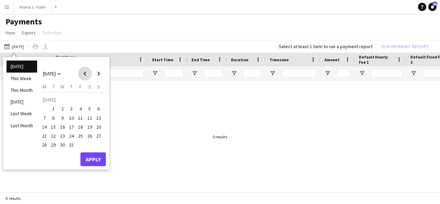
click at [85, 77] on span "Previous month" at bounding box center [85, 74] width 14 height 14
click at [100, 77] on span "Next month" at bounding box center [99, 74] width 14 height 14
click at [83, 137] on span "25" at bounding box center [80, 136] width 8 height 8
click at [98, 137] on span "27" at bounding box center [99, 136] width 8 height 8
click at [101, 161] on button "Apply" at bounding box center [93, 159] width 25 height 14
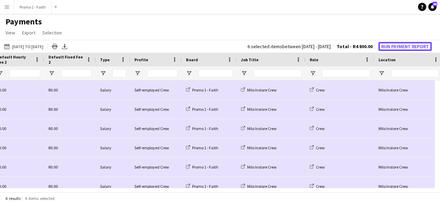
click at [419, 43] on button "Run Payment Report" at bounding box center [405, 46] width 53 height 9
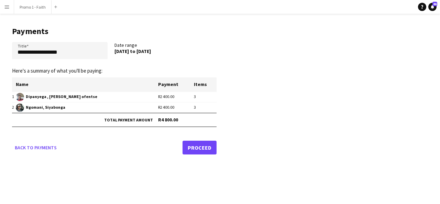
click at [201, 149] on link "Proceed" at bounding box center [200, 148] width 34 height 14
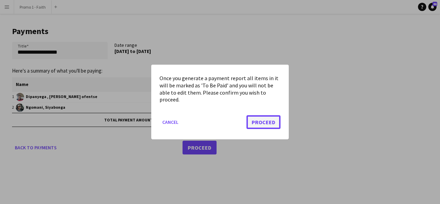
click at [265, 121] on button "Proceed" at bounding box center [264, 122] width 34 height 14
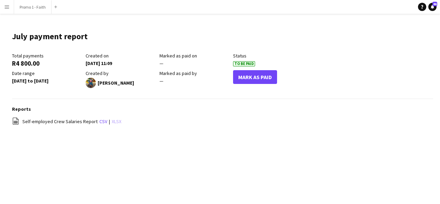
click at [112, 123] on link "xlsx" at bounding box center [117, 121] width 10 height 6
